Goal: Task Accomplishment & Management: Manage account settings

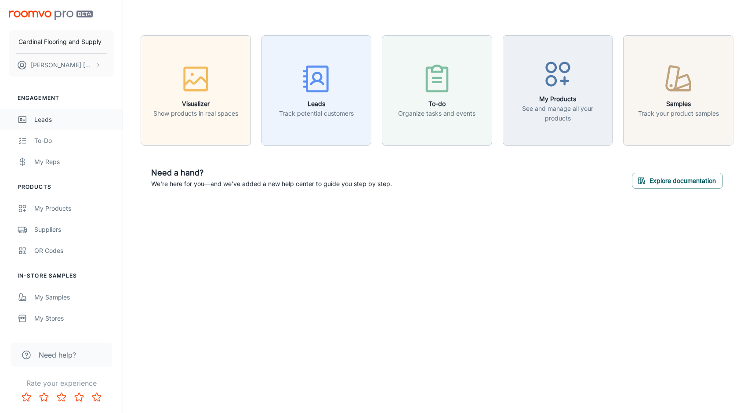
click at [38, 122] on div "Leads" at bounding box center [74, 120] width 80 height 10
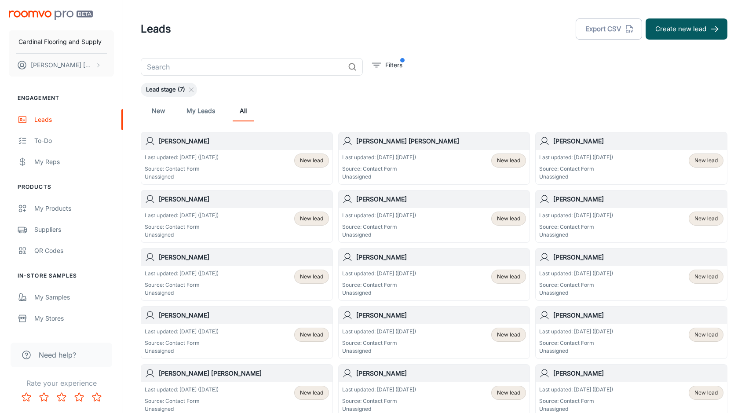
click at [218, 161] on p "Last updated: [DATE] ([DATE])" at bounding box center [182, 157] width 74 height 8
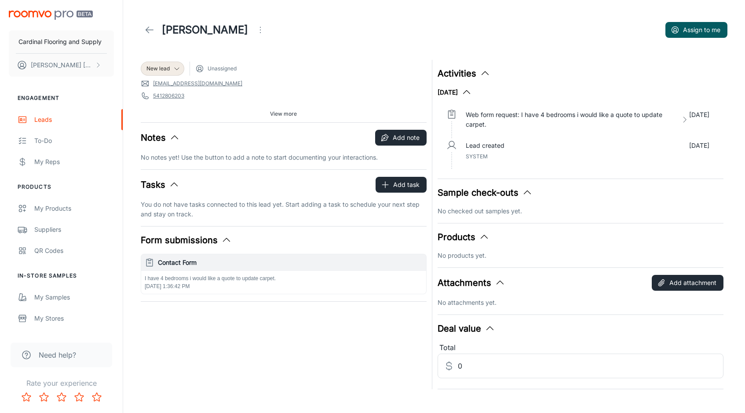
click at [144, 26] on link at bounding box center [150, 30] width 18 height 18
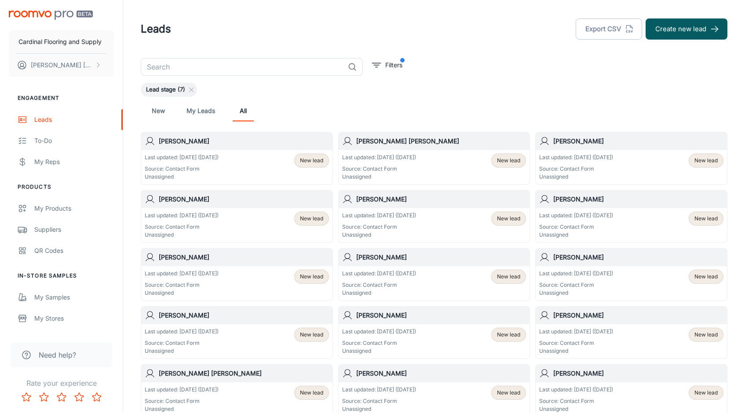
click at [373, 273] on p "Last updated: [DATE] ([DATE])" at bounding box center [379, 273] width 74 height 8
click at [190, 226] on p "Source: Contact Form" at bounding box center [182, 227] width 74 height 8
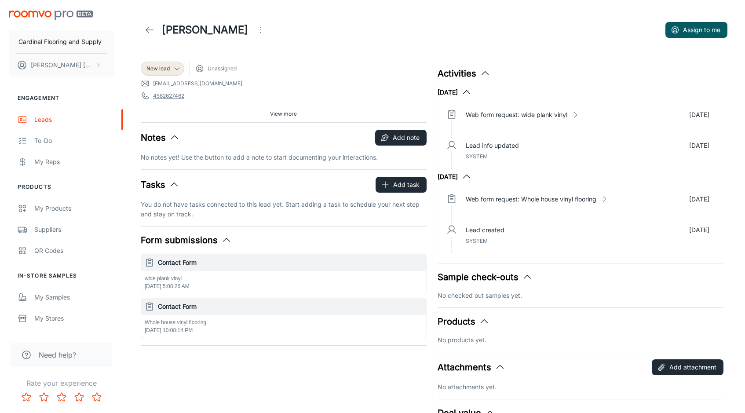
click at [143, 30] on link at bounding box center [150, 30] width 18 height 18
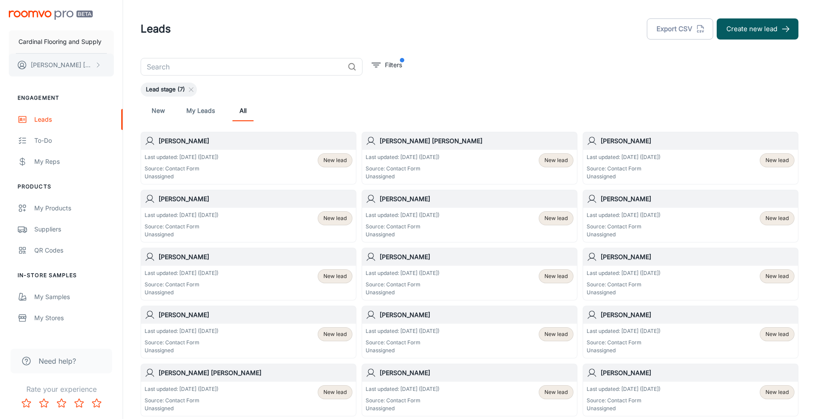
click at [98, 64] on icon "scrollable content" at bounding box center [98, 65] width 7 height 7
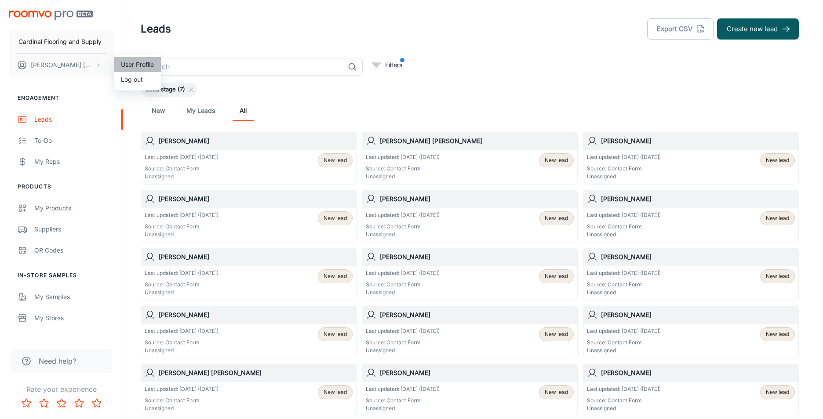
click at [133, 64] on li "User Profile" at bounding box center [137, 64] width 47 height 15
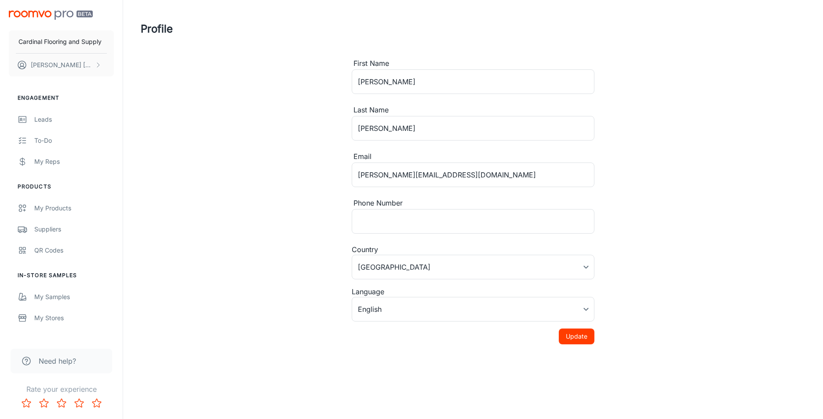
type input "[GEOGRAPHIC_DATA]"
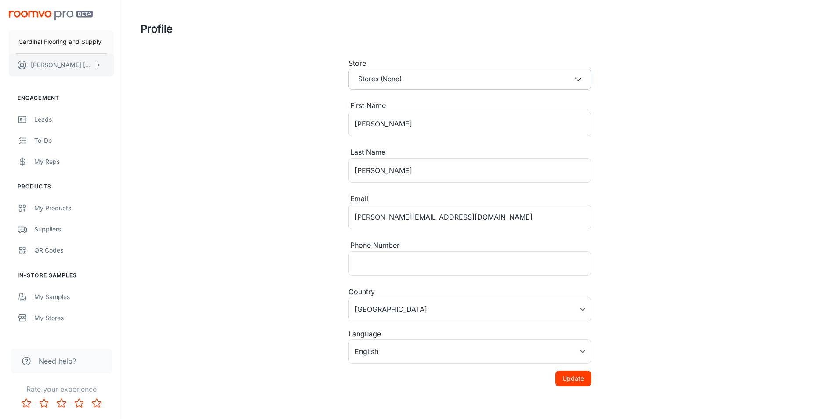
click at [77, 62] on button "[PERSON_NAME]" at bounding box center [61, 65] width 105 height 23
click at [77, 62] on div at bounding box center [411, 209] width 823 height 419
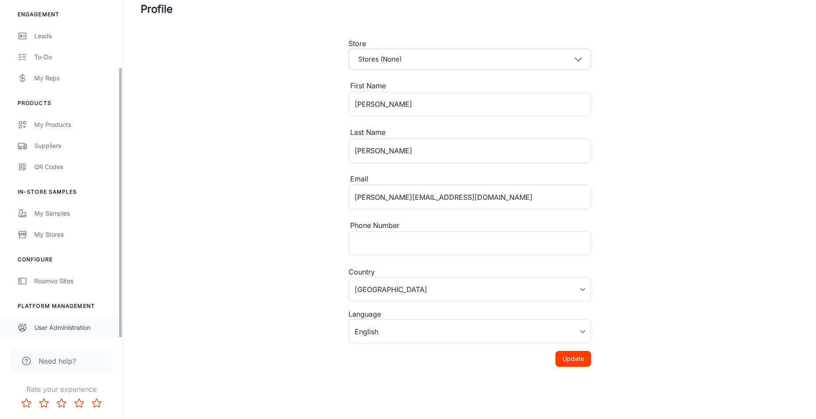
scroll to position [31, 0]
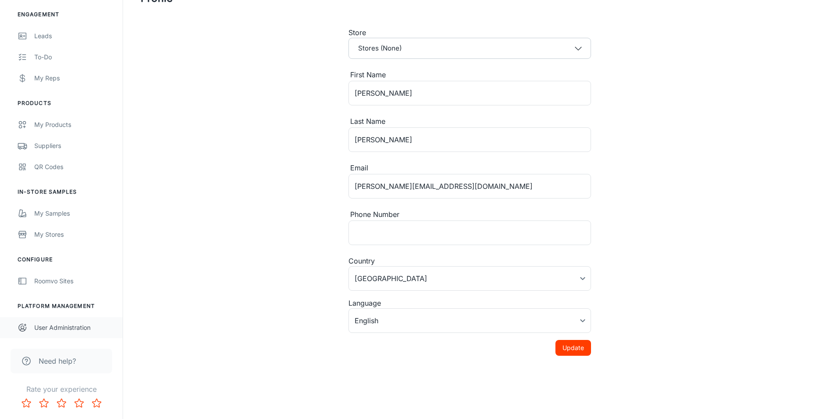
click at [75, 327] on div "User Administration" at bounding box center [74, 328] width 80 height 10
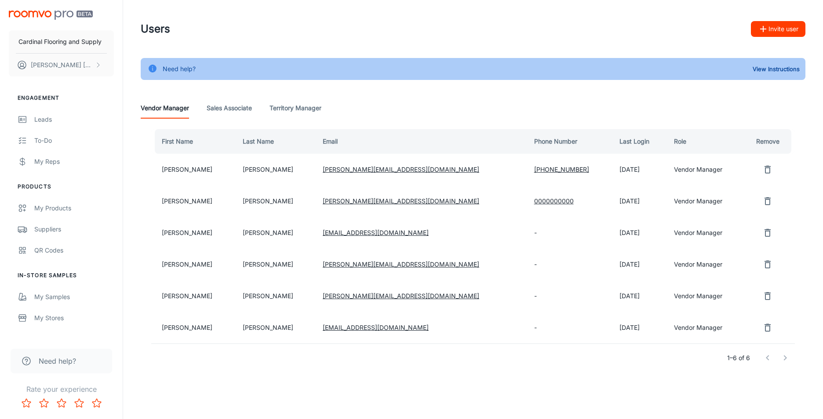
click at [223, 109] on Associate "Sales Associate" at bounding box center [229, 108] width 45 height 21
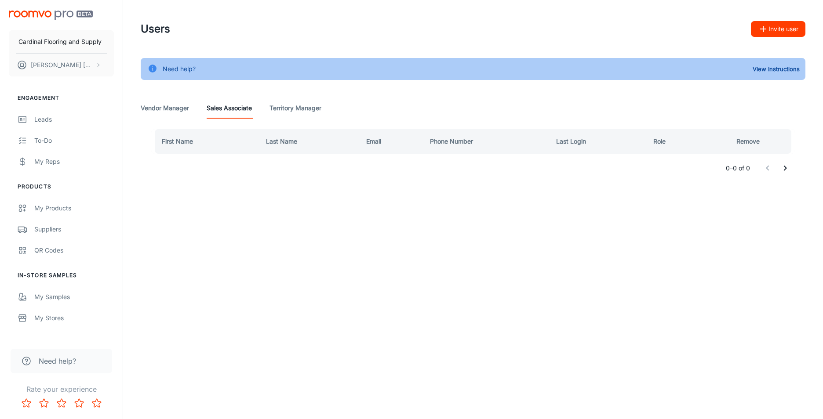
click at [277, 114] on Manager "Territory Manager" at bounding box center [295, 108] width 52 height 21
click at [133, 111] on div "Need help? View Instructions Vendor Manager Sales Associate Territory Manager F…" at bounding box center [473, 125] width 686 height 135
click at [153, 109] on Manager "Vendor Manager" at bounding box center [165, 108] width 48 height 21
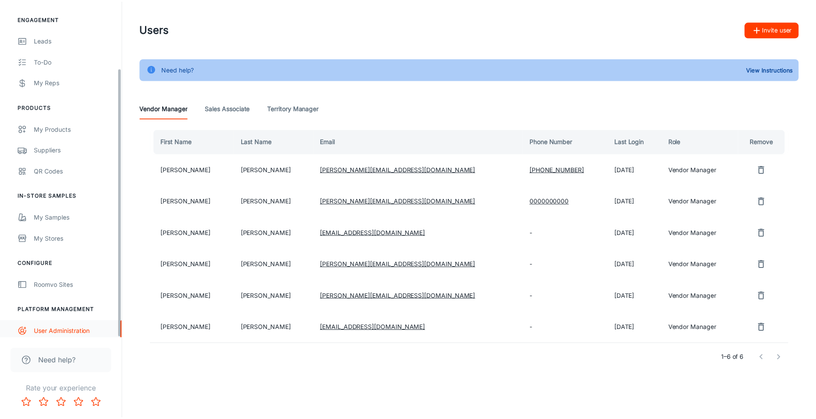
scroll to position [84, 0]
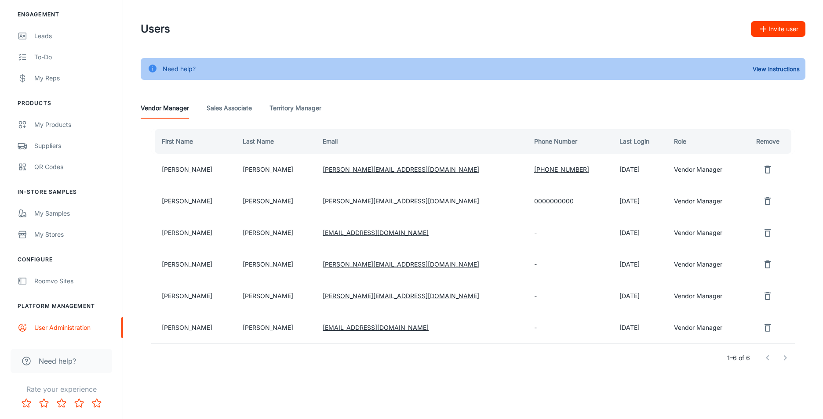
click at [527, 329] on td "-" at bounding box center [569, 328] width 85 height 32
click at [344, 328] on link "[EMAIL_ADDRESS][DOMAIN_NAME]" at bounding box center [376, 327] width 106 height 7
click at [426, 315] on td "[EMAIL_ADDRESS][DOMAIN_NAME]" at bounding box center [421, 328] width 211 height 32
click at [251, 331] on td "[PERSON_NAME]" at bounding box center [276, 328] width 80 height 32
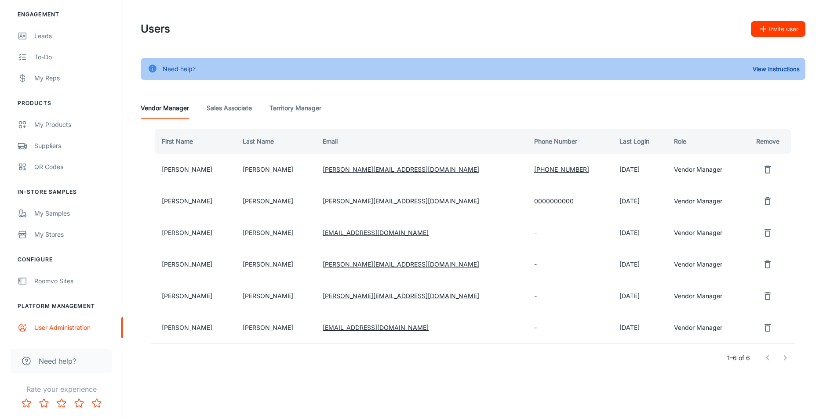
click at [182, 322] on td "[PERSON_NAME]" at bounding box center [193, 328] width 84 height 32
click at [165, 328] on td "[PERSON_NAME]" at bounding box center [193, 328] width 84 height 32
click at [52, 235] on div "My Stores" at bounding box center [74, 235] width 80 height 10
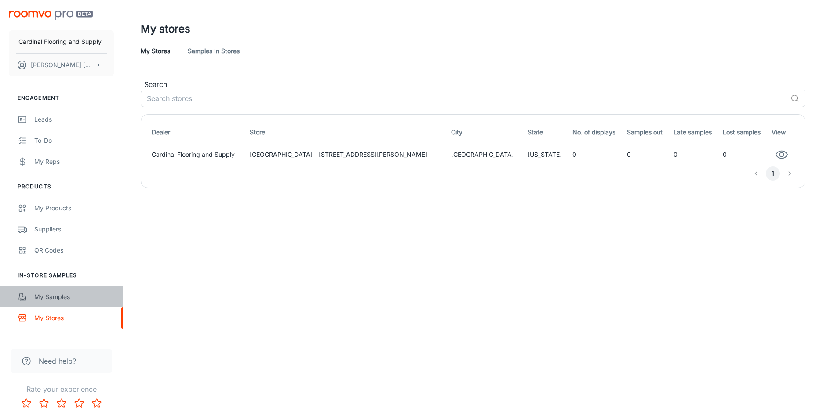
click at [50, 302] on link "My Samples" at bounding box center [61, 297] width 123 height 21
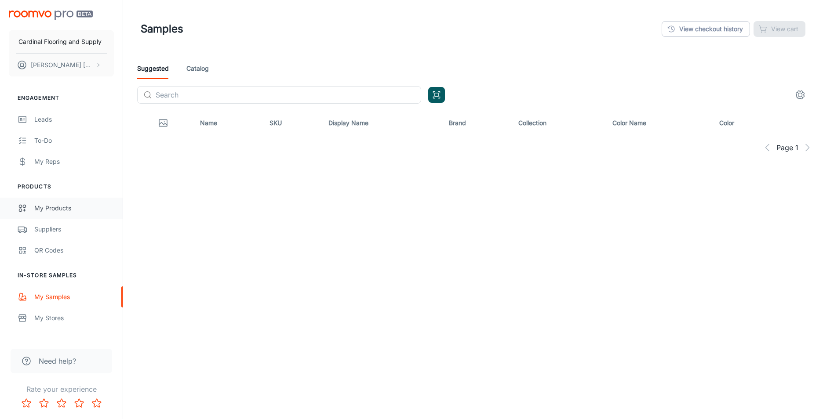
click at [51, 211] on div "My Products" at bounding box center [74, 209] width 80 height 10
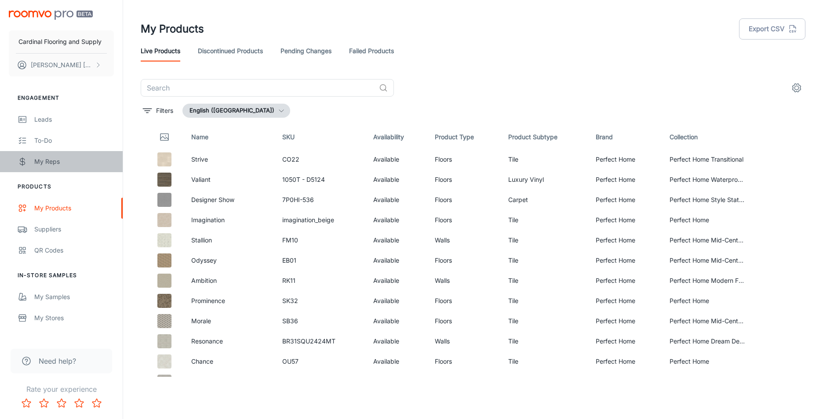
click at [52, 163] on div "My Reps" at bounding box center [74, 162] width 80 height 10
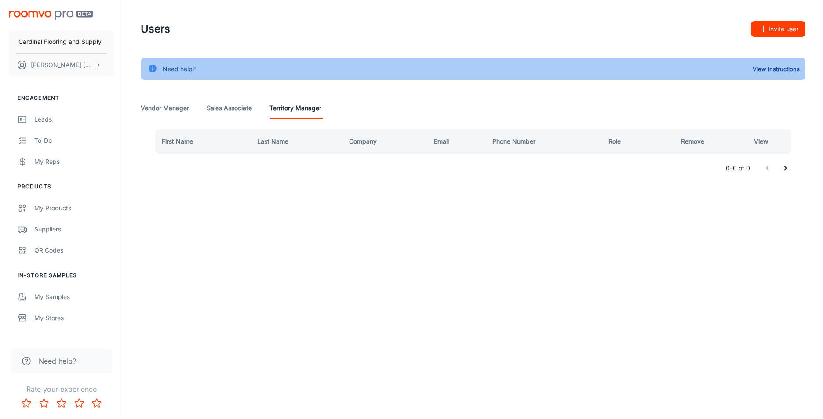
click at [228, 108] on Associate "Sales Associate" at bounding box center [229, 108] width 45 height 21
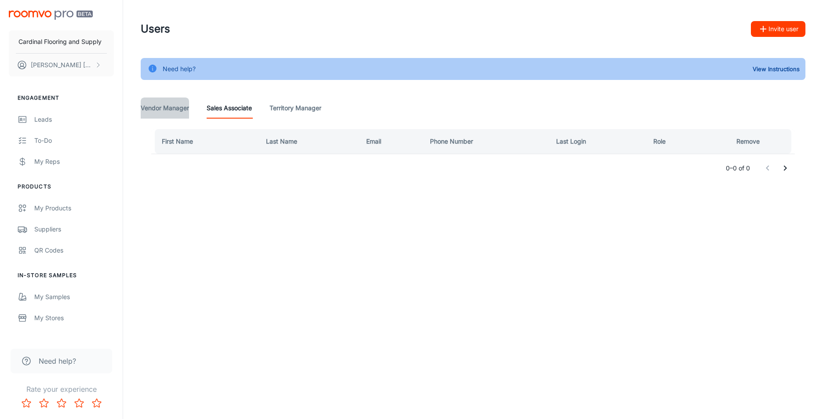
click at [165, 113] on Manager "Vendor Manager" at bounding box center [165, 108] width 48 height 21
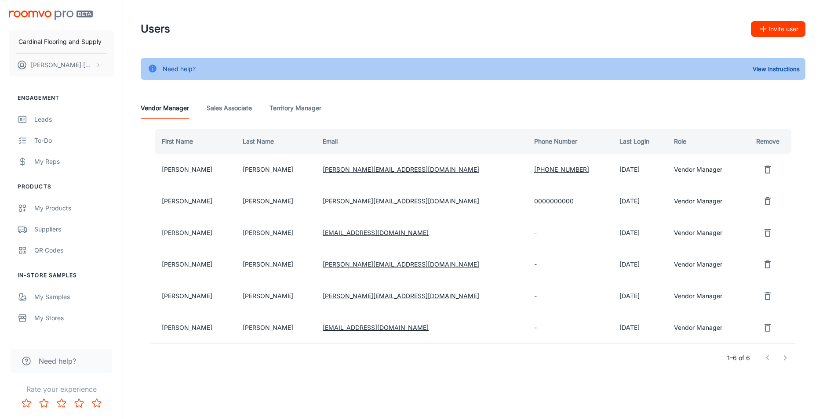
click at [292, 109] on Manager "Territory Manager" at bounding box center [295, 108] width 52 height 21
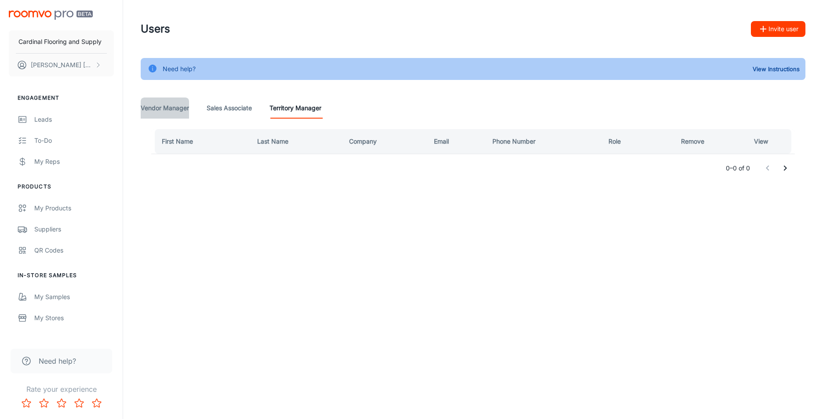
click at [169, 111] on Manager "Vendor Manager" at bounding box center [165, 108] width 48 height 21
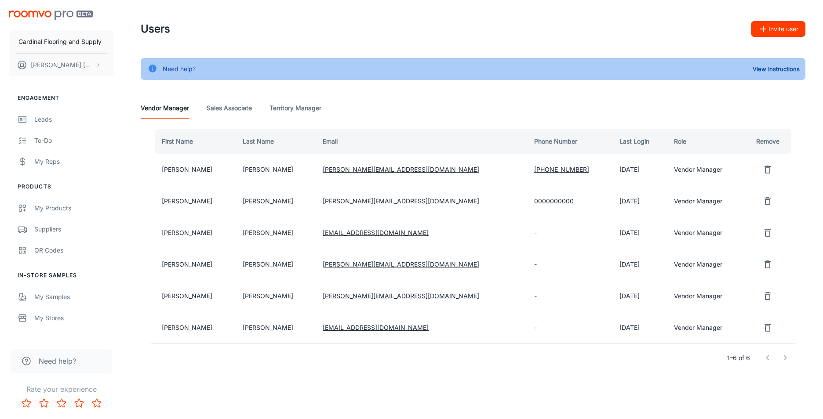
click at [44, 103] on ul "Engagement Leads To-do My Reps" at bounding box center [61, 133] width 123 height 78
click at [44, 100] on li "Engagement" at bounding box center [61, 98] width 123 height 8
click at [45, 96] on li "Engagement" at bounding box center [61, 98] width 123 height 8
click at [42, 117] on div "Leads" at bounding box center [74, 120] width 80 height 10
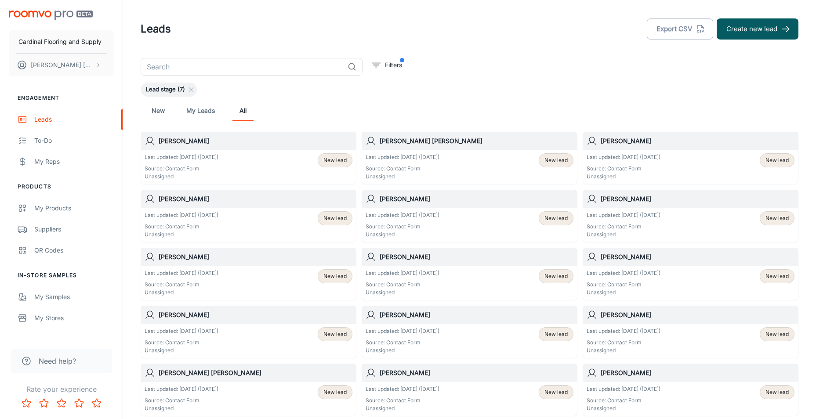
click at [238, 96] on div "Lead stage (7)" at bounding box center [470, 90] width 658 height 14
